Goal: Task Accomplishment & Management: Manage account settings

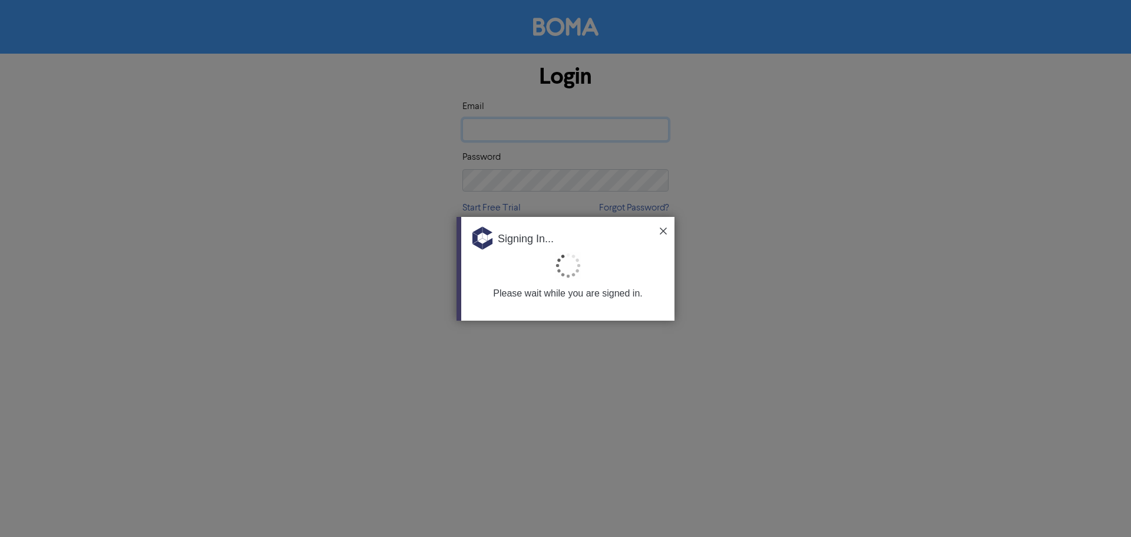
type input "[EMAIL_ADDRESS][DOMAIN_NAME]"
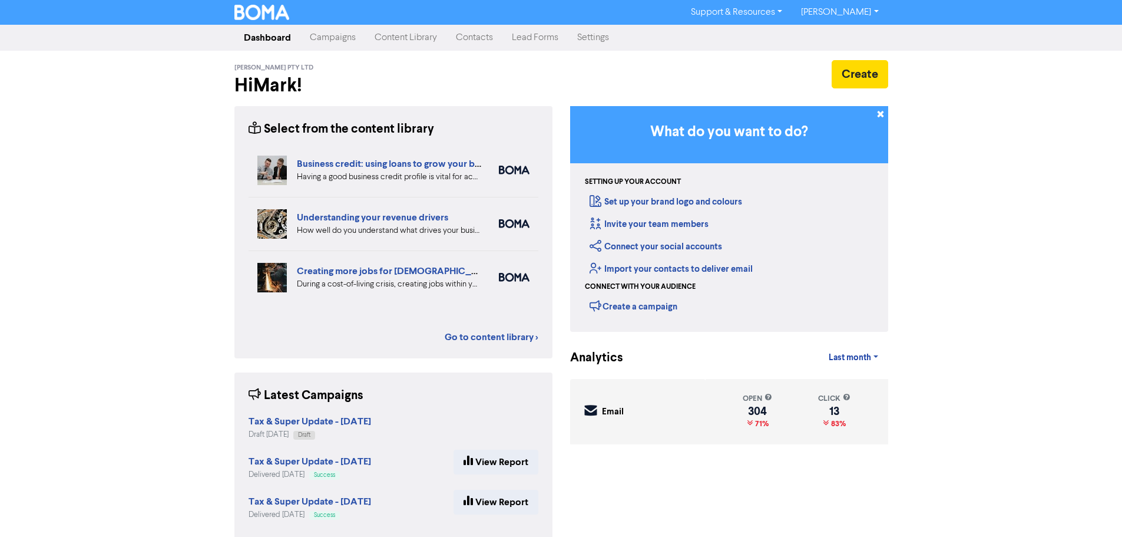
click at [326, 48] on link "Campaigns" at bounding box center [332, 38] width 65 height 24
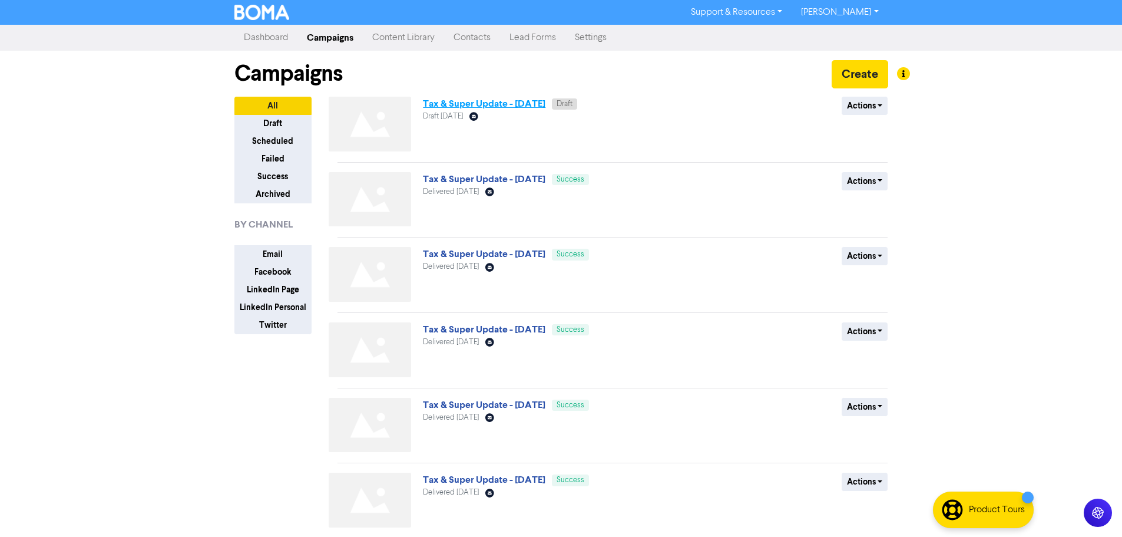
click at [498, 100] on link "Tax & Super Update - [DATE]" at bounding box center [484, 104] width 123 height 12
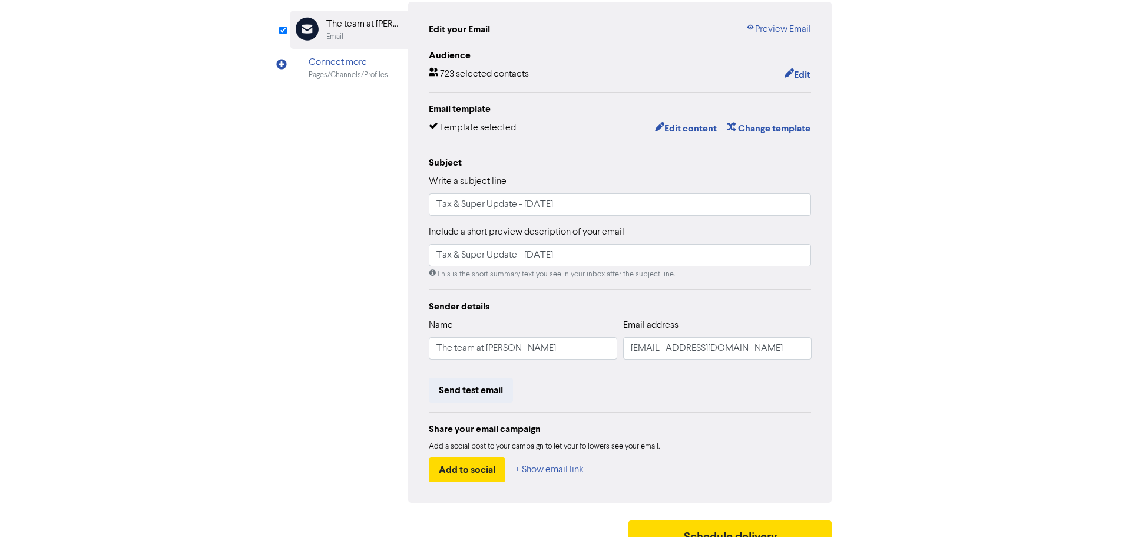
scroll to position [138, 0]
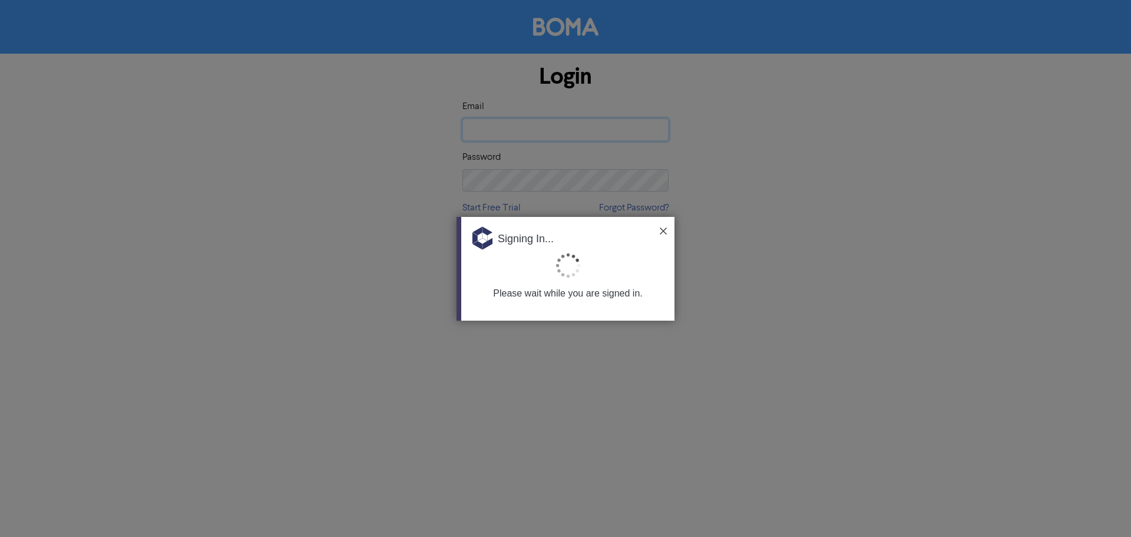
type input "[EMAIL_ADDRESS][DOMAIN_NAME]"
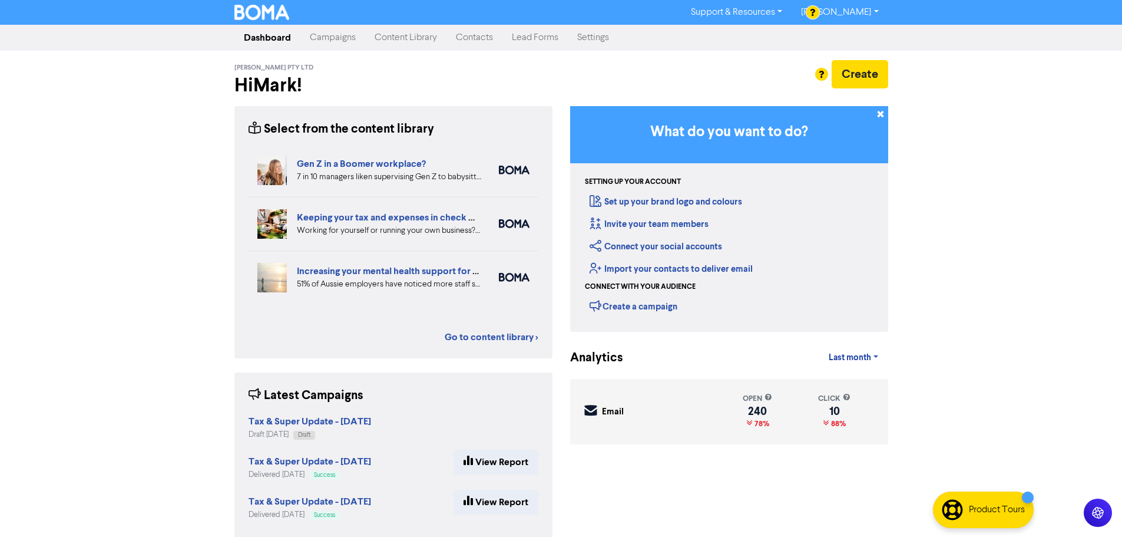
click at [346, 39] on link "Campaigns" at bounding box center [332, 38] width 65 height 24
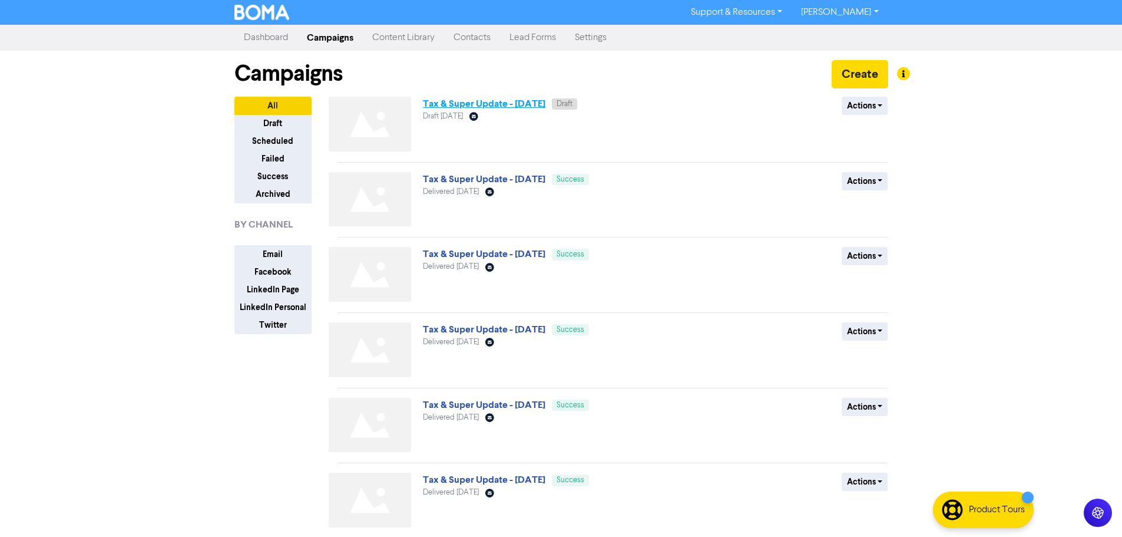
click at [521, 103] on link "Tax & Super Update - [DATE]" at bounding box center [484, 104] width 123 height 12
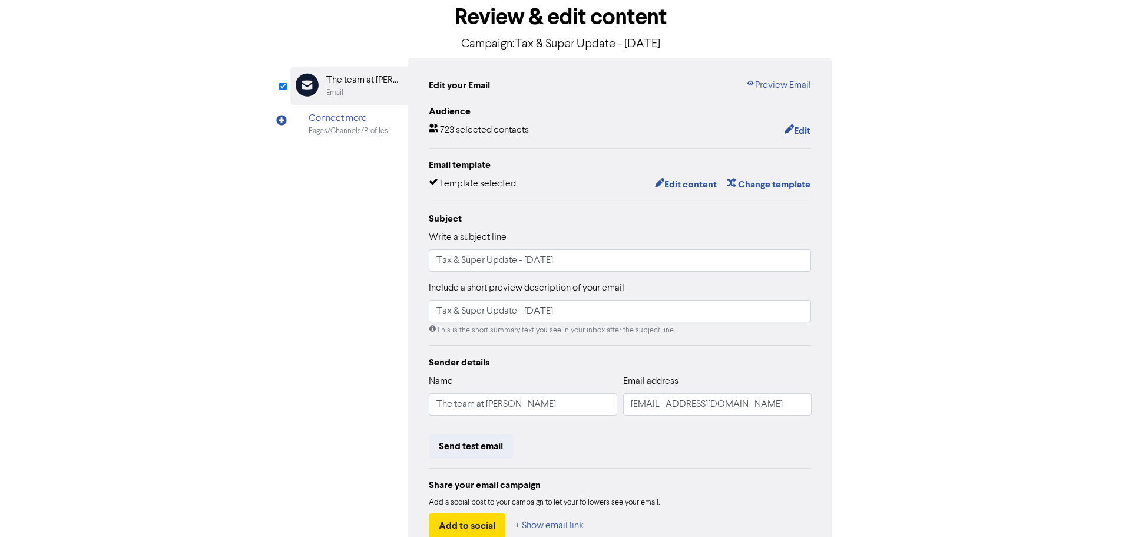
scroll to position [138, 0]
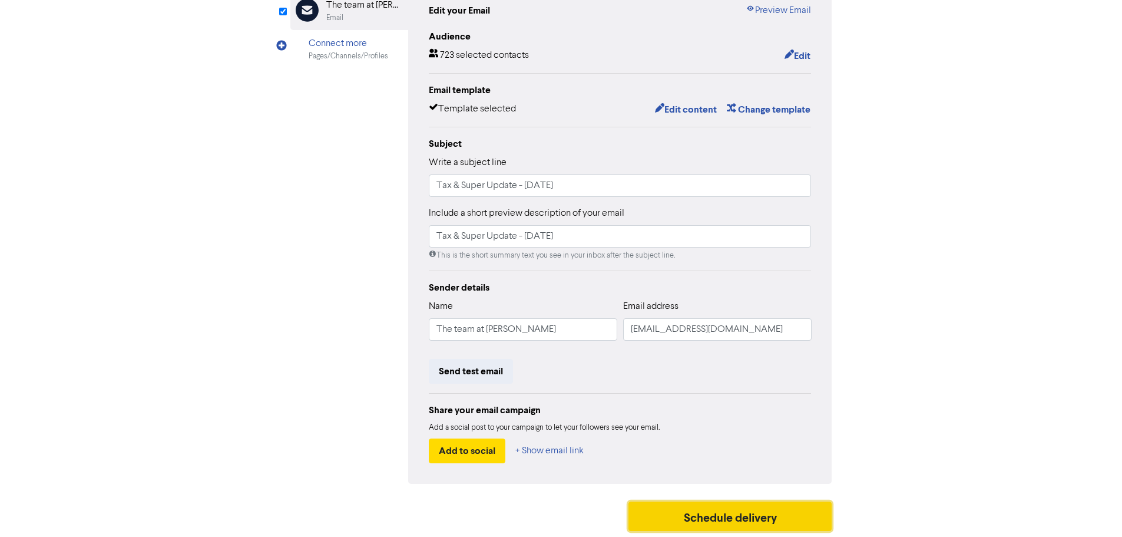
click at [706, 515] on button "Schedule delivery" at bounding box center [730, 515] width 204 height 29
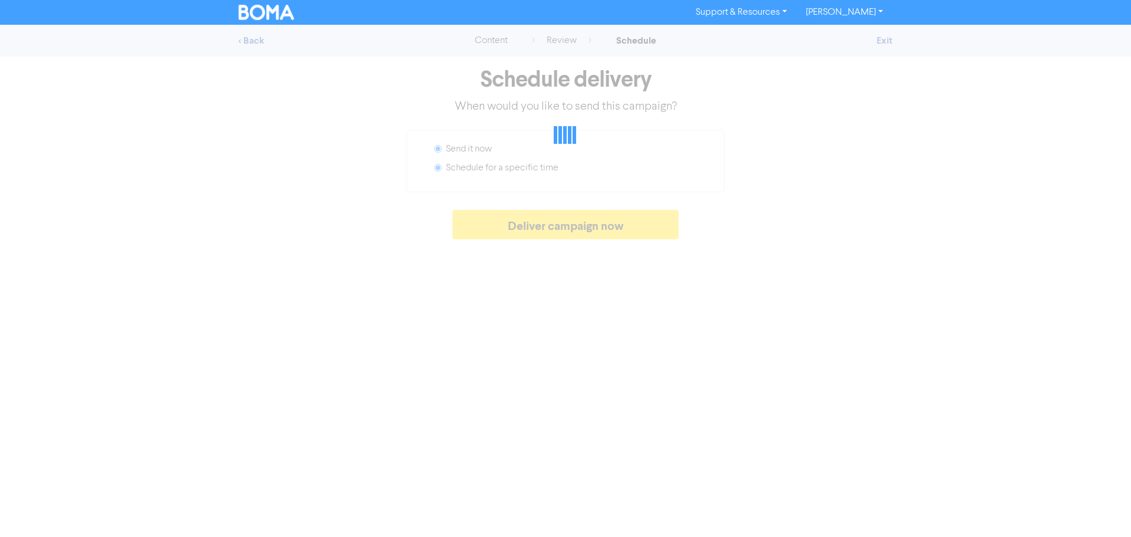
radio input "false"
radio input "true"
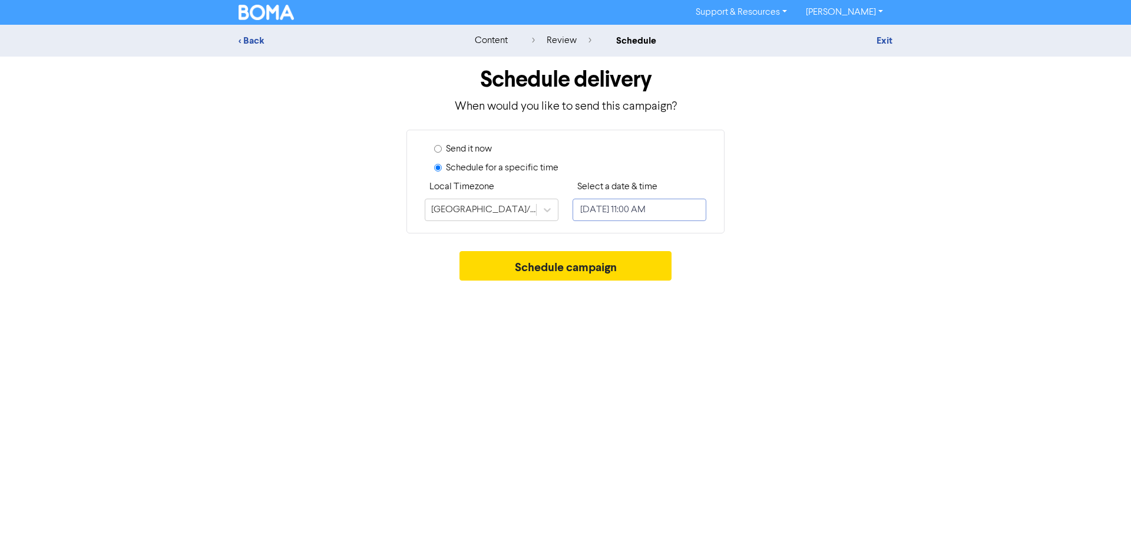
click at [604, 213] on input "August 20, 2025 11:00 AM" at bounding box center [639, 209] width 134 height 22
select select "7"
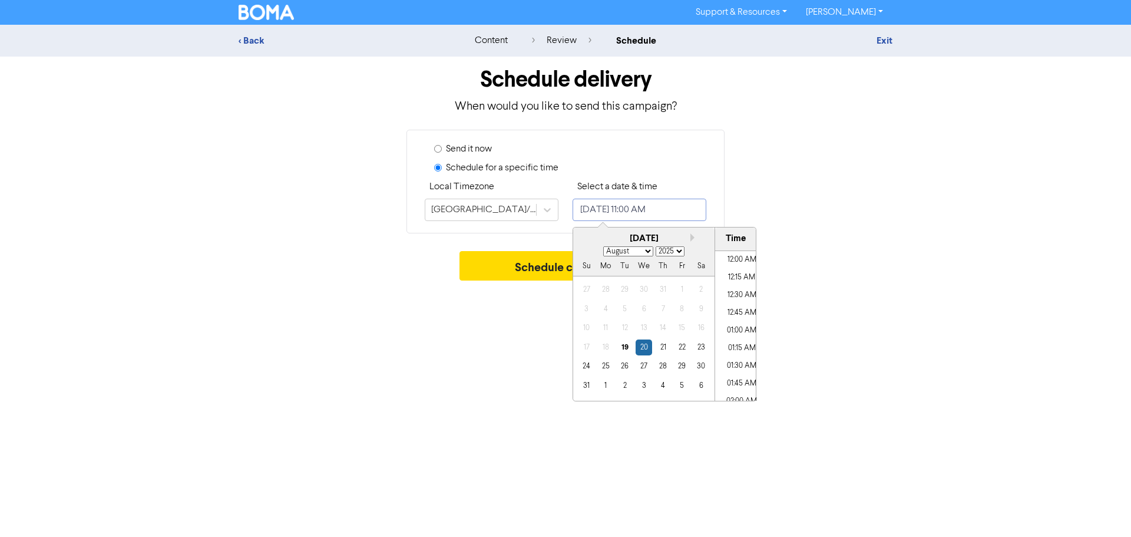
scroll to position [711, 0]
click at [624, 348] on div "19" at bounding box center [625, 347] width 16 height 16
type input "August 19, 2025 11:00 AM"
click at [867, 225] on div "Send it now Schedule for a specific time Local Timezone Australia/Sydney Select…" at bounding box center [565, 182] width 671 height 104
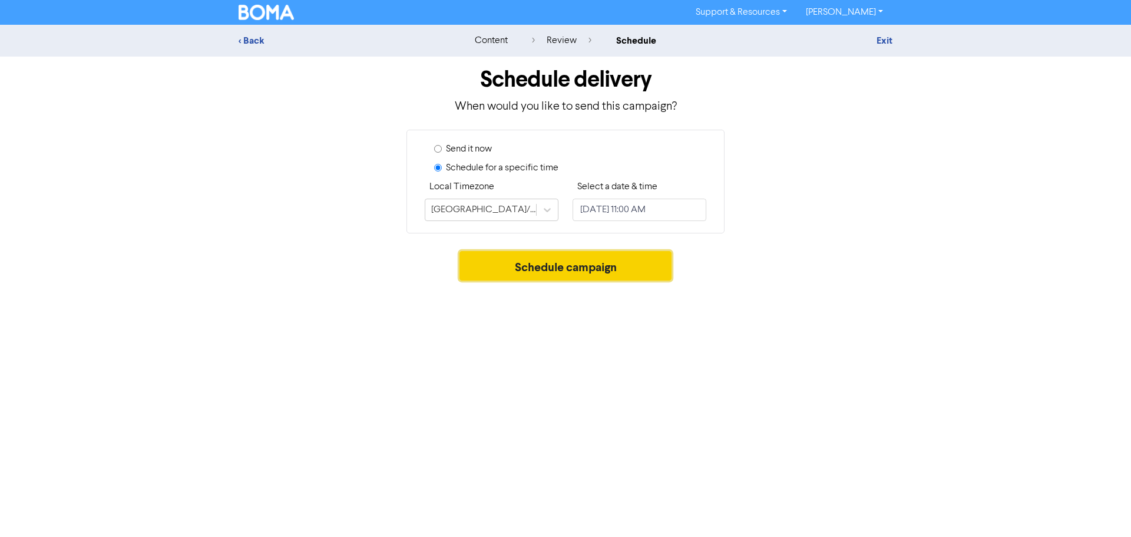
click at [584, 264] on button "Schedule campaign" at bounding box center [565, 265] width 213 height 29
